Goal: Subscribe to service/newsletter

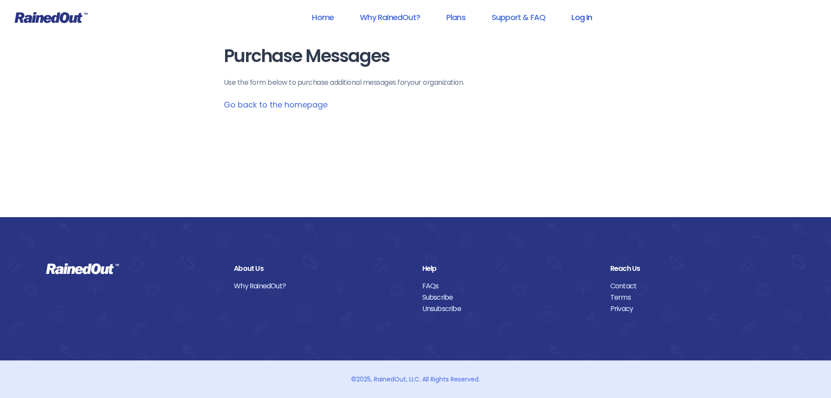
click at [580, 17] on link "Log In" at bounding box center [581, 17] width 43 height 20
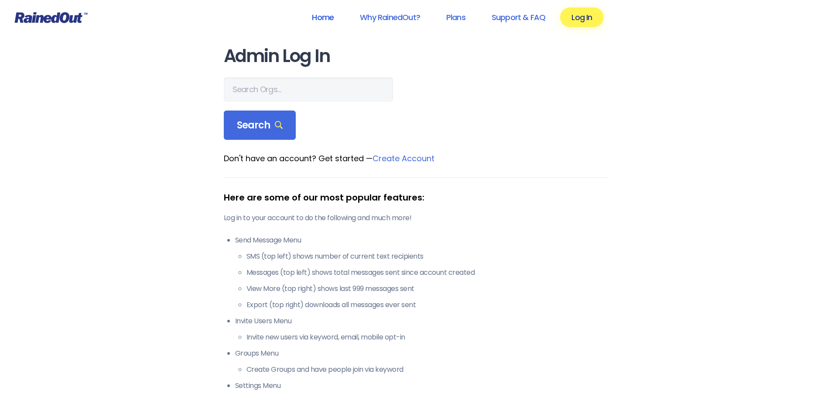
click at [329, 16] on link "Home" at bounding box center [323, 17] width 45 height 20
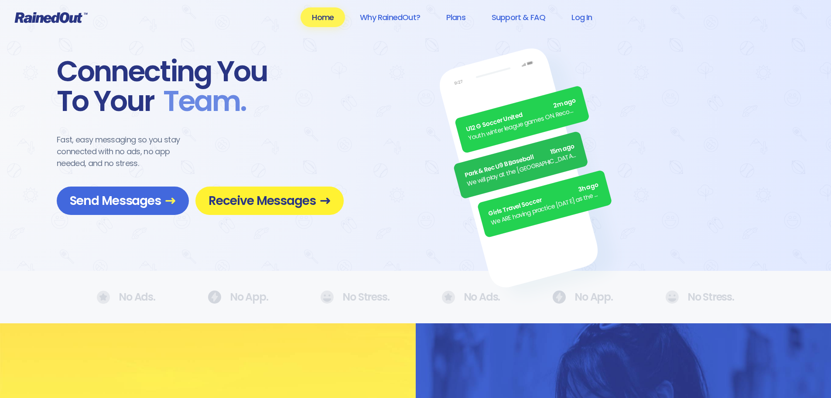
click at [259, 201] on span "Receive Messages" at bounding box center [270, 200] width 122 height 15
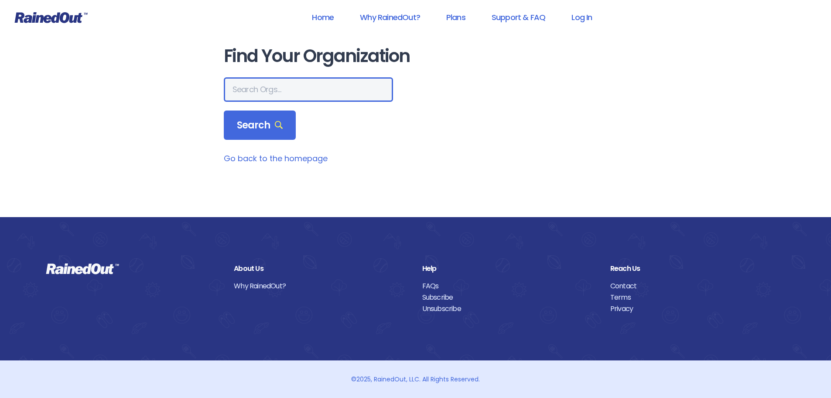
click at [272, 90] on input "text" at bounding box center [308, 89] width 169 height 24
type input "f"
type input "m"
type input "MPRD"
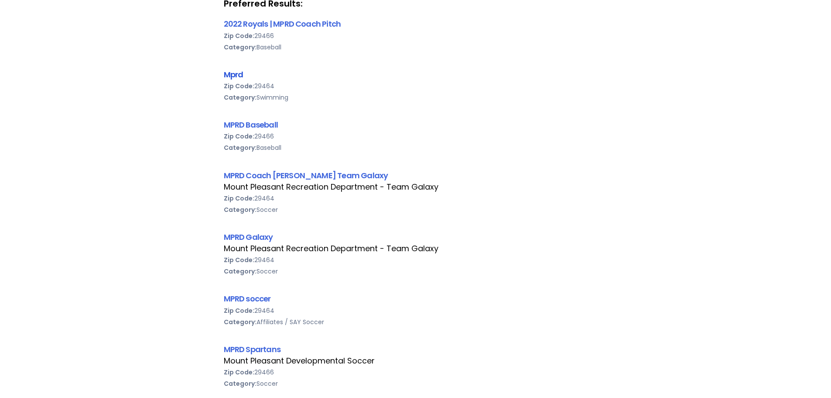
scroll to position [175, 0]
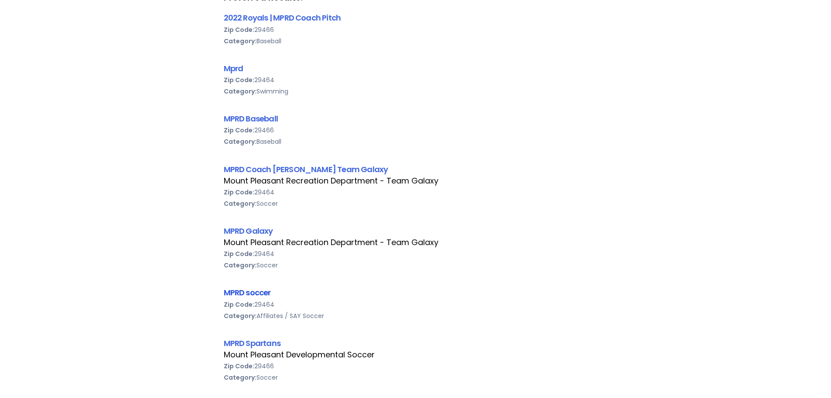
click at [241, 292] on link "MPRD soccer" at bounding box center [247, 292] width 47 height 11
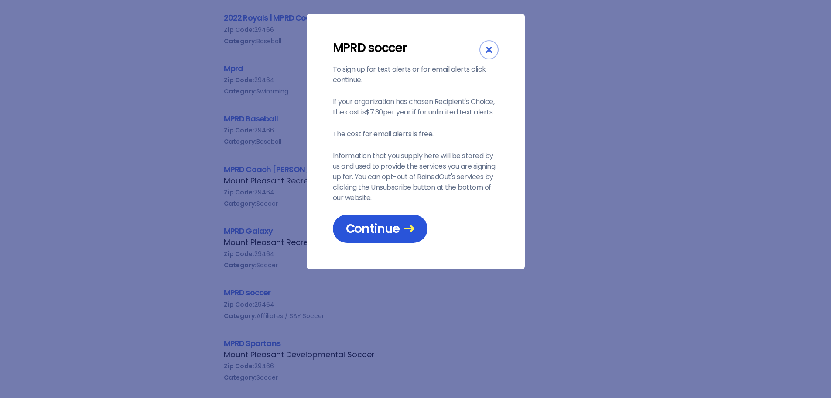
click at [389, 226] on span "Continue" at bounding box center [380, 228] width 69 height 15
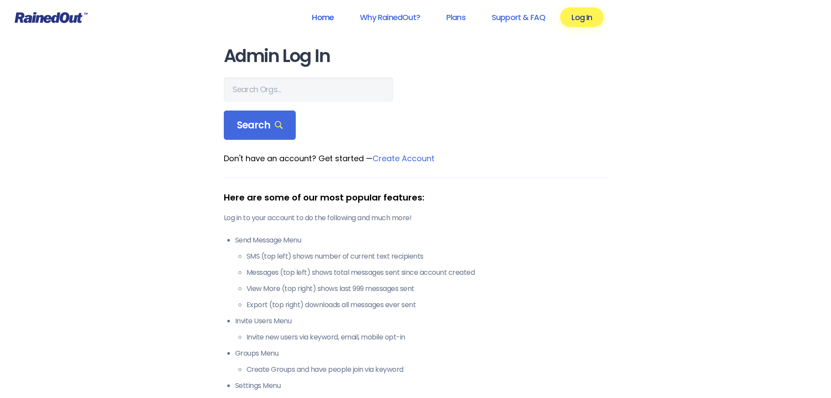
click at [325, 15] on link "Home" at bounding box center [323, 17] width 45 height 20
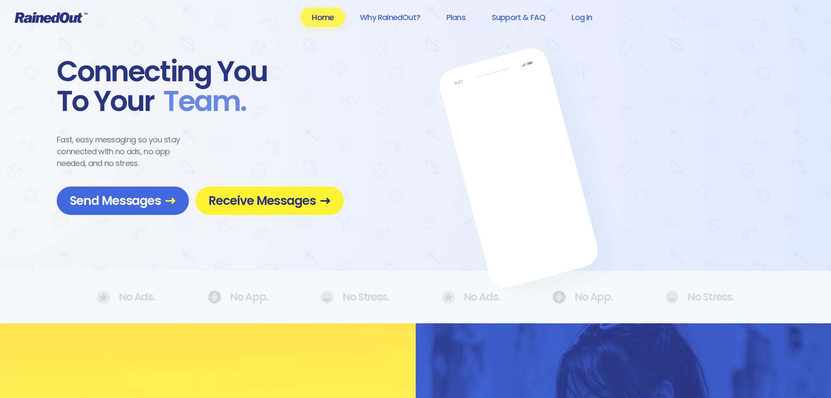
click at [266, 196] on span "Receive Messages" at bounding box center [270, 200] width 122 height 15
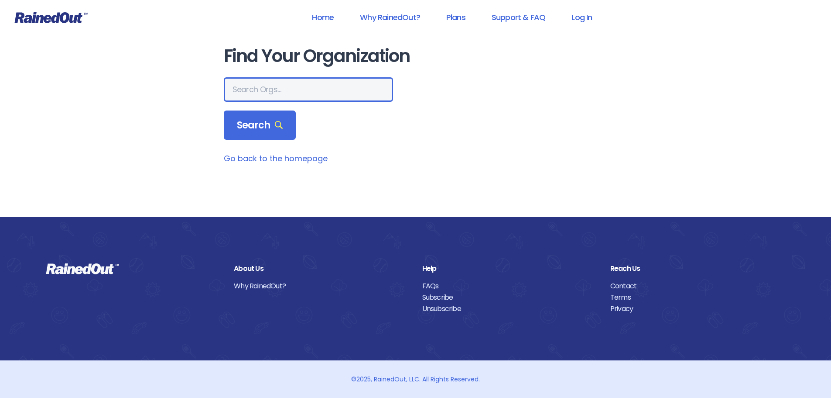
click at [283, 90] on input "text" at bounding box center [308, 89] width 169 height 24
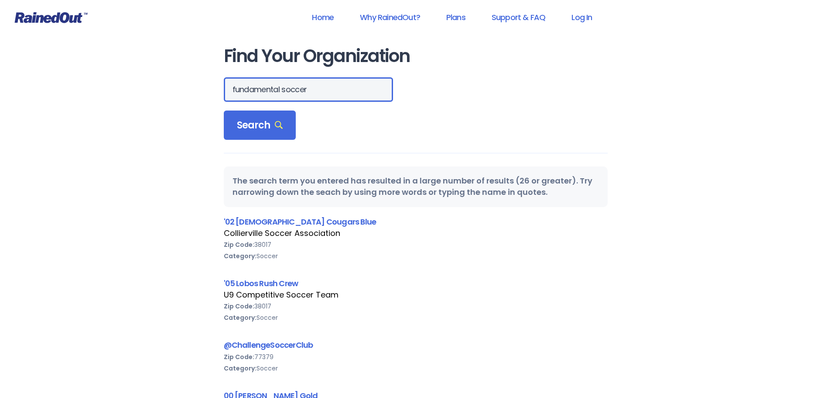
drag, startPoint x: 315, startPoint y: 92, endPoint x: 213, endPoint y: 86, distance: 102.7
type input "mprd"
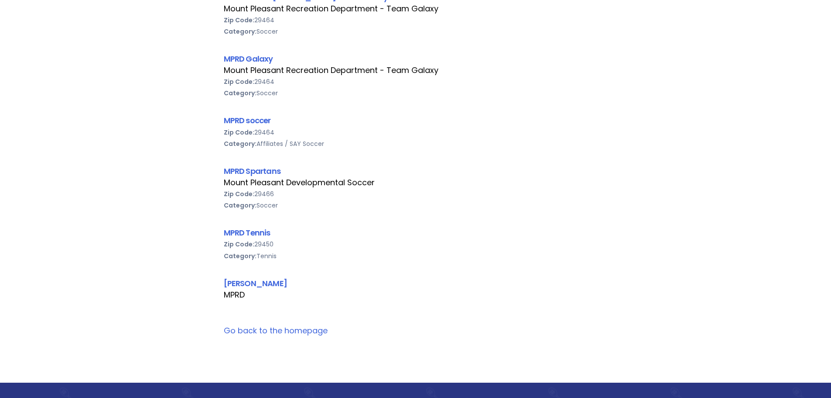
scroll to position [349, 0]
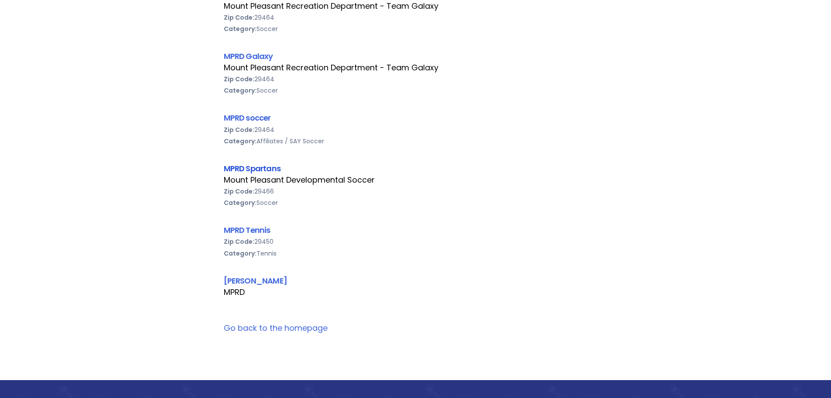
click at [263, 167] on link "MPRD Spartans" at bounding box center [252, 168] width 57 height 11
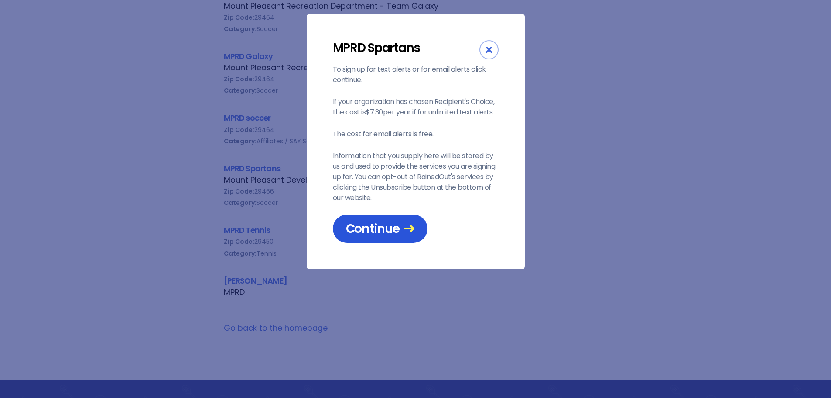
click at [369, 231] on span "Continue" at bounding box center [380, 228] width 69 height 15
